Goal: Information Seeking & Learning: Learn about a topic

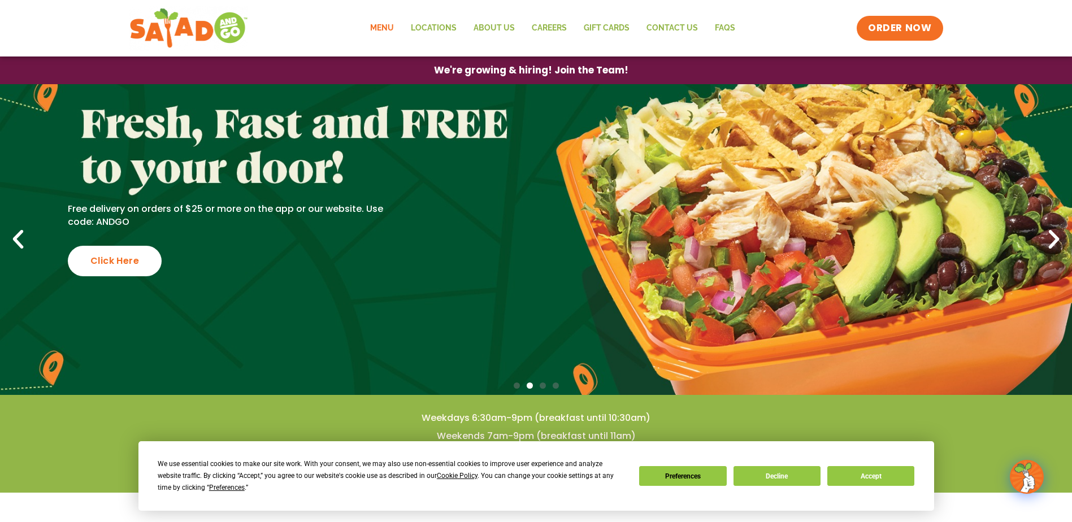
click at [390, 25] on link "Menu" at bounding box center [382, 28] width 41 height 26
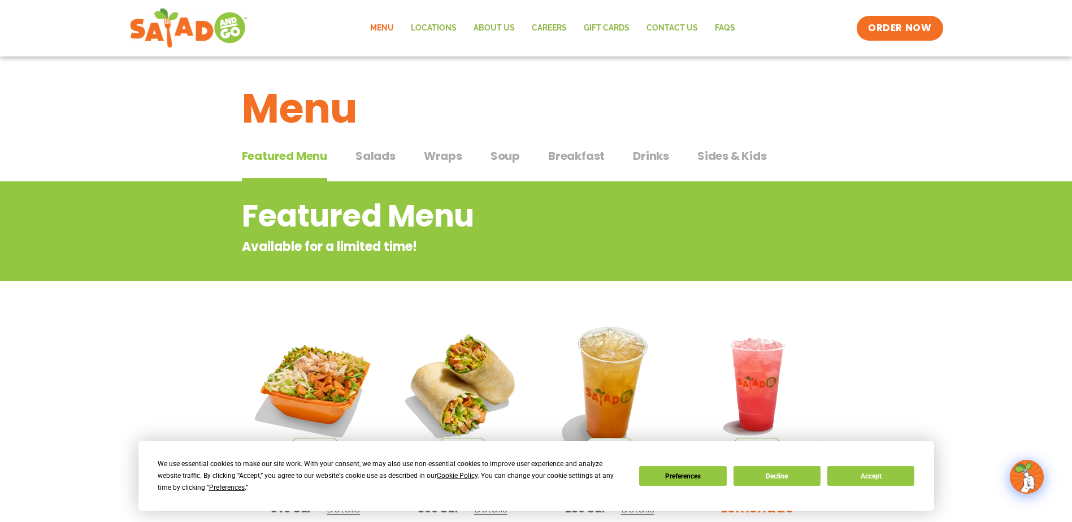
click at [665, 419] on img at bounding box center [609, 384] width 153 height 153
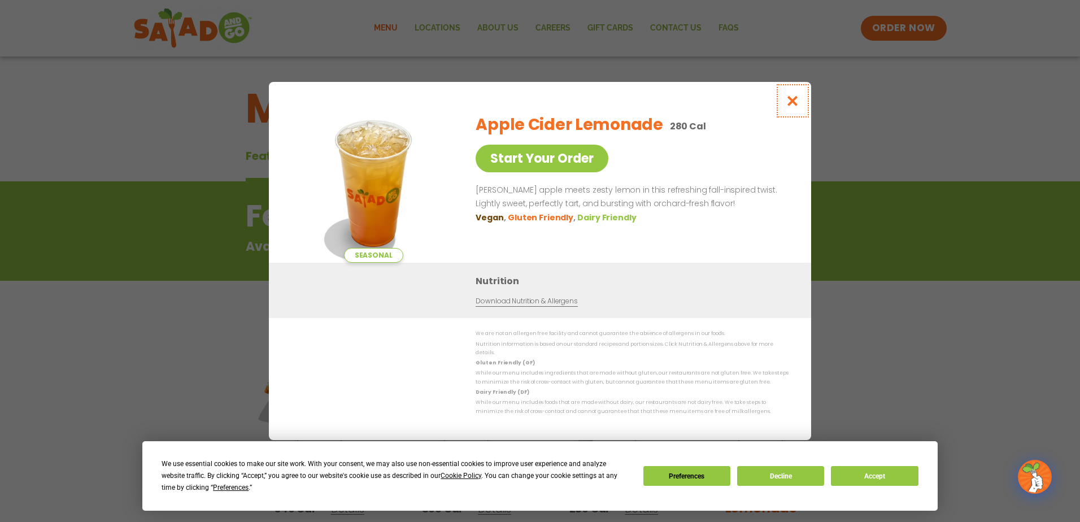
click at [797, 106] on icon "Close modal" at bounding box center [793, 101] width 14 height 12
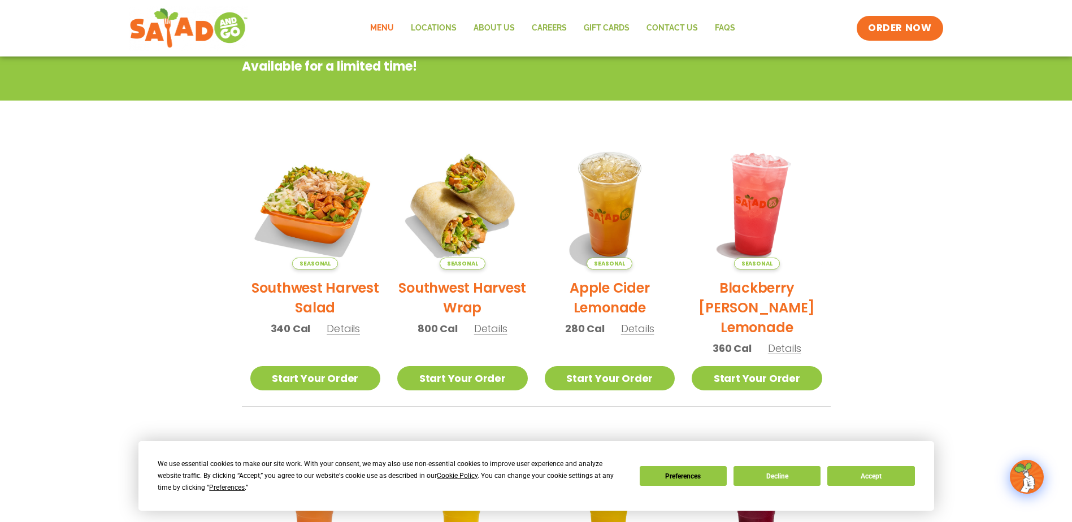
scroll to position [181, 0]
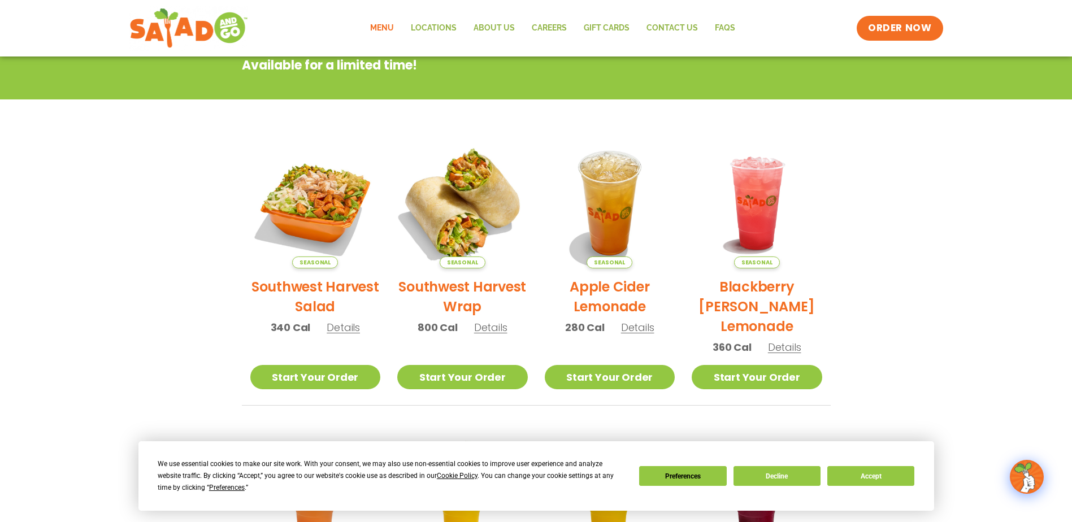
click at [470, 210] on img at bounding box center [462, 203] width 153 height 153
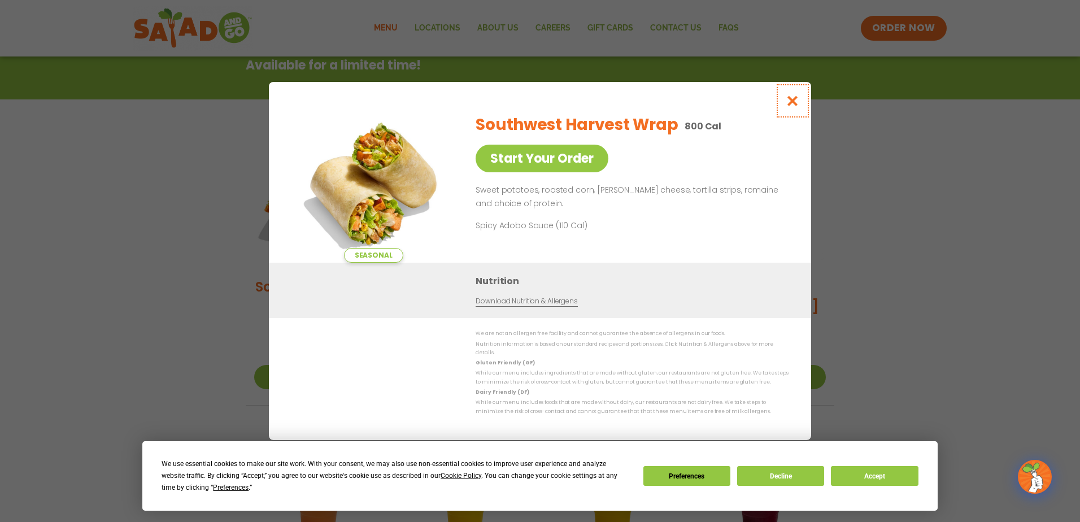
click at [796, 103] on icon "Close modal" at bounding box center [793, 101] width 14 height 12
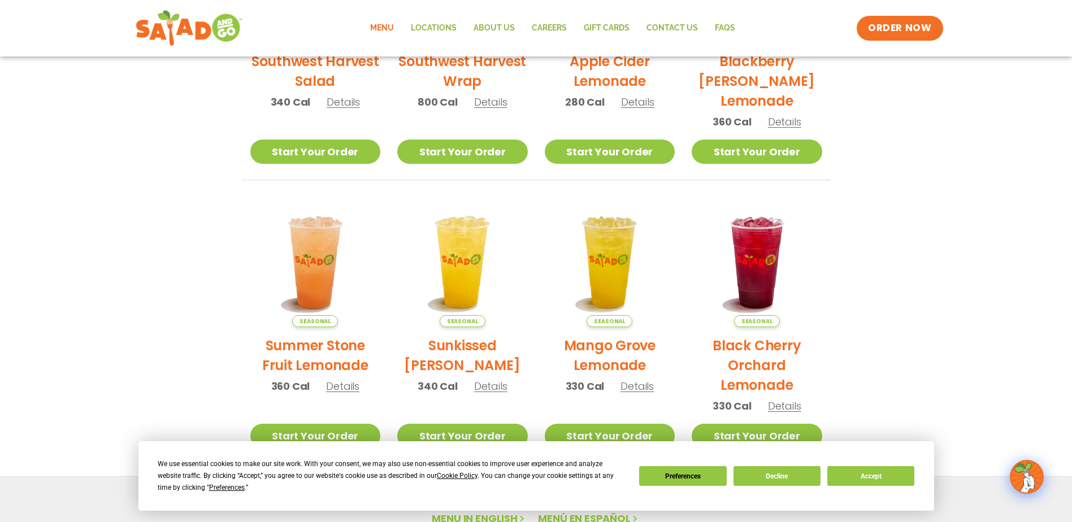
scroll to position [407, 0]
